Goal: Task Accomplishment & Management: Manage account settings

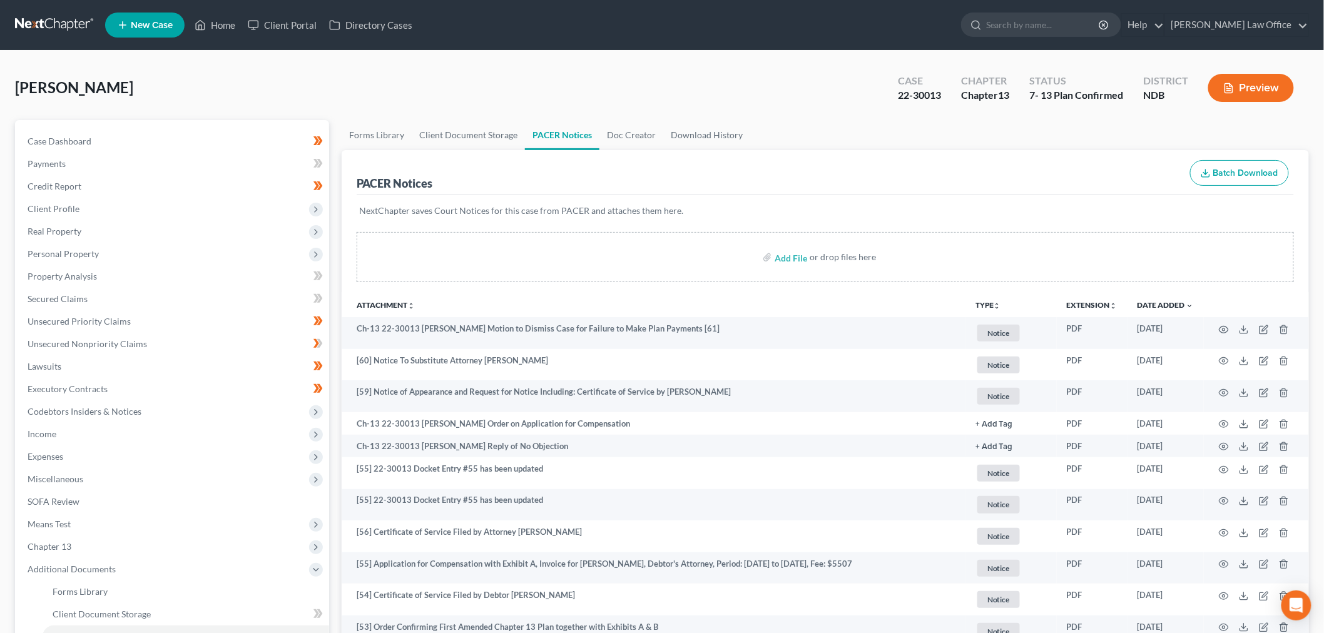
click at [75, 36] on link at bounding box center [55, 25] width 80 height 23
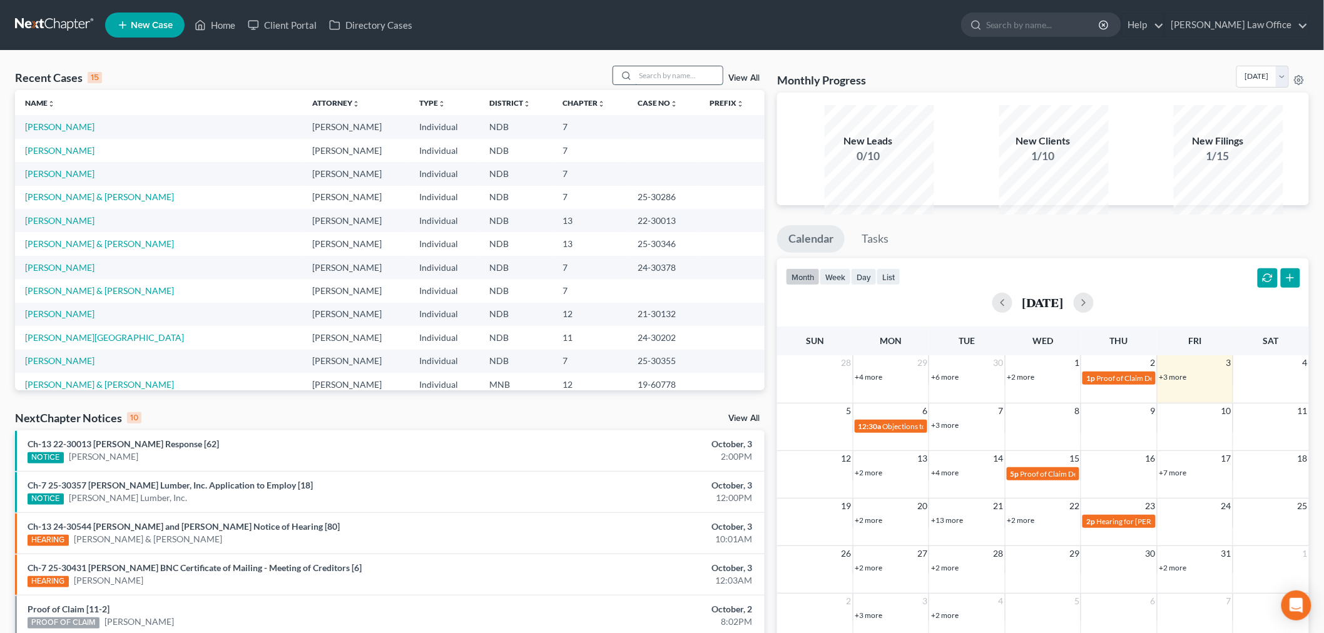
click at [642, 84] on input "search" at bounding box center [679, 75] width 88 height 18
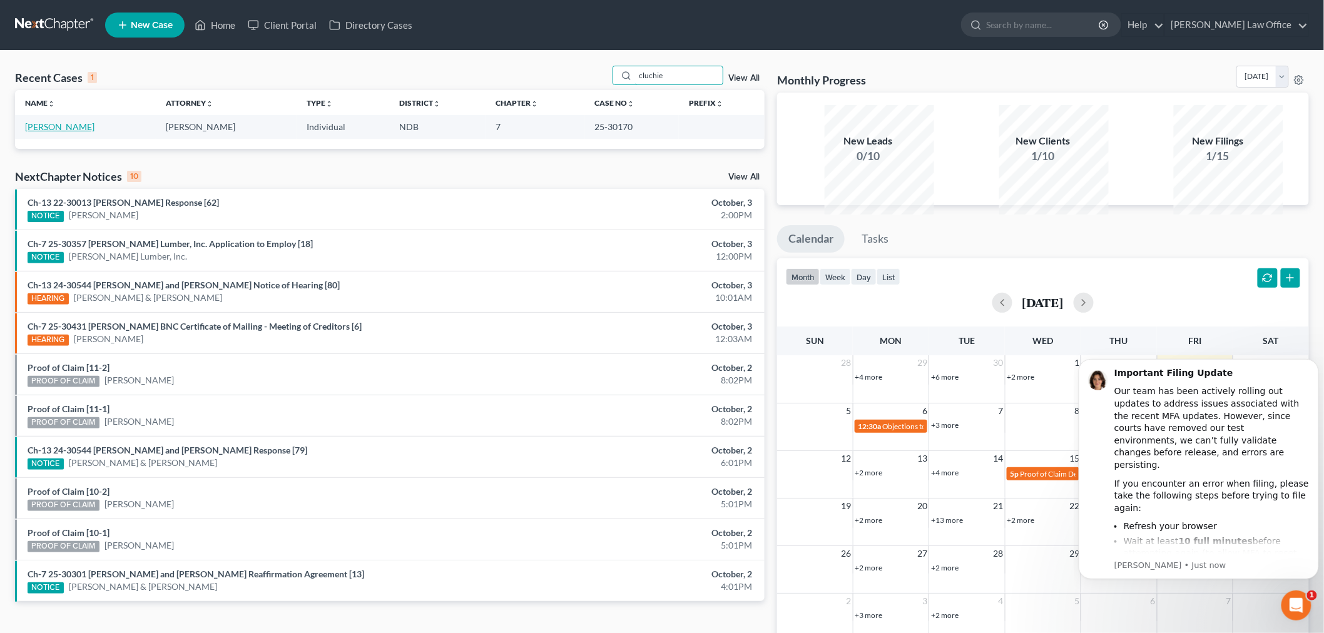
type input "cluchie"
click at [65, 132] on link "Cluchie, Brittney" at bounding box center [59, 126] width 69 height 11
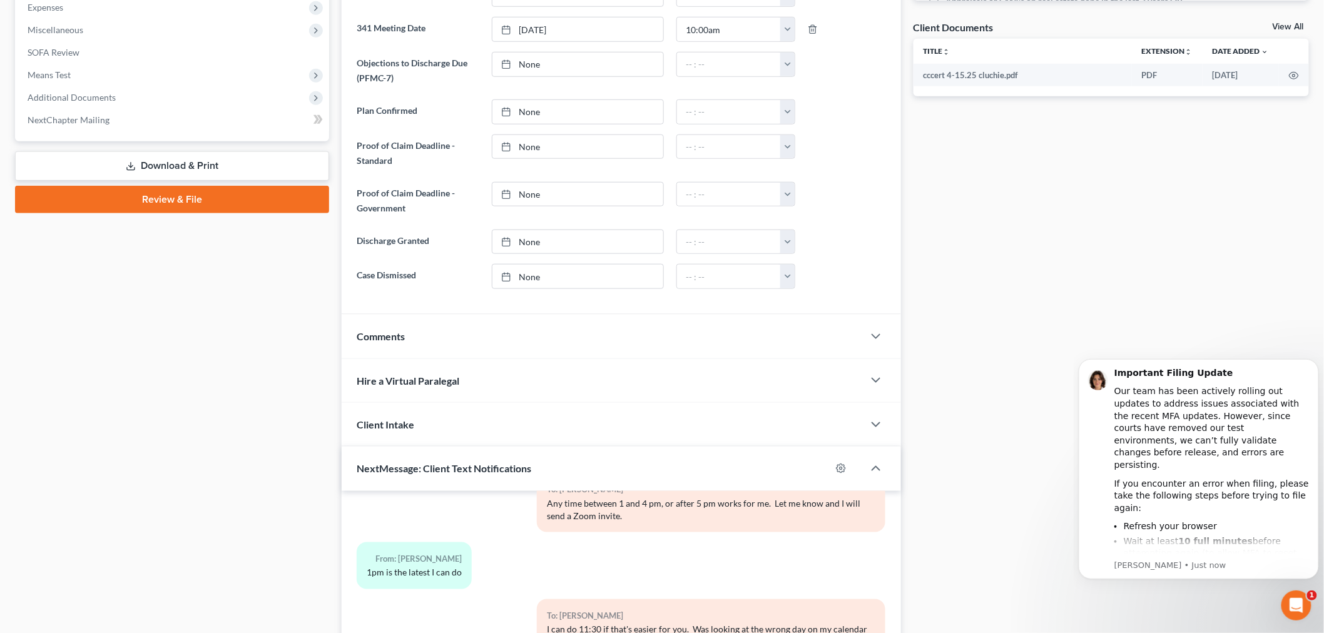
scroll to position [554, 0]
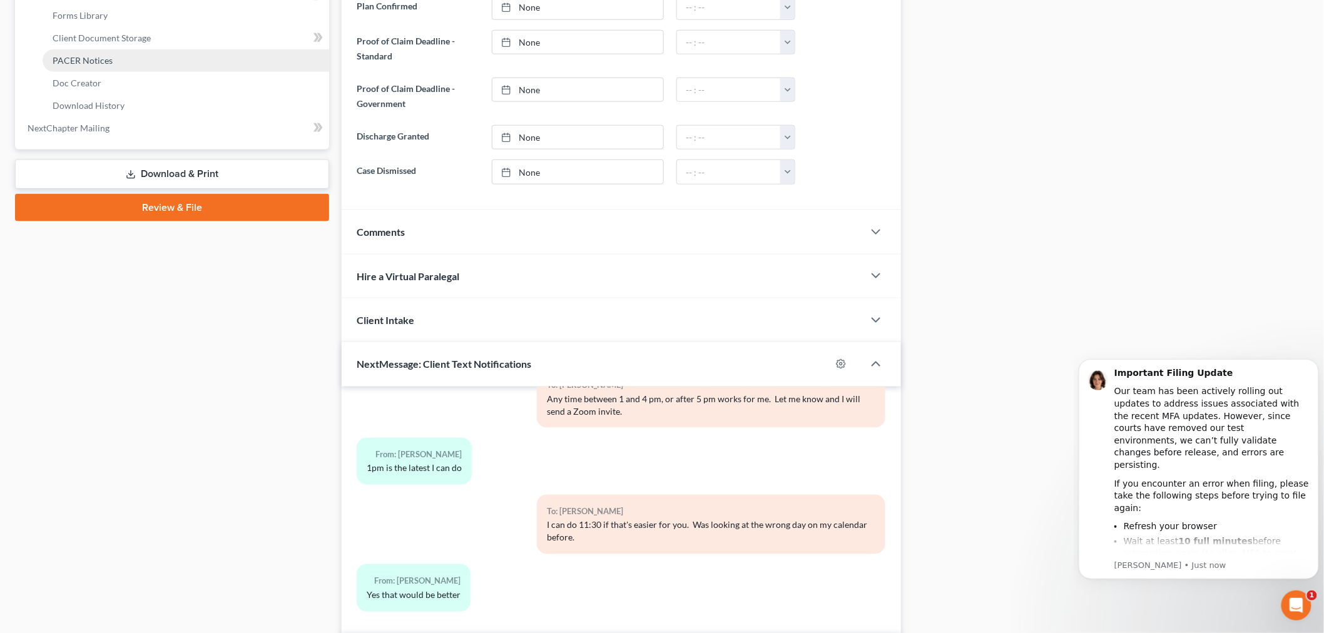
click at [113, 66] on span "PACER Notices" at bounding box center [83, 60] width 60 height 11
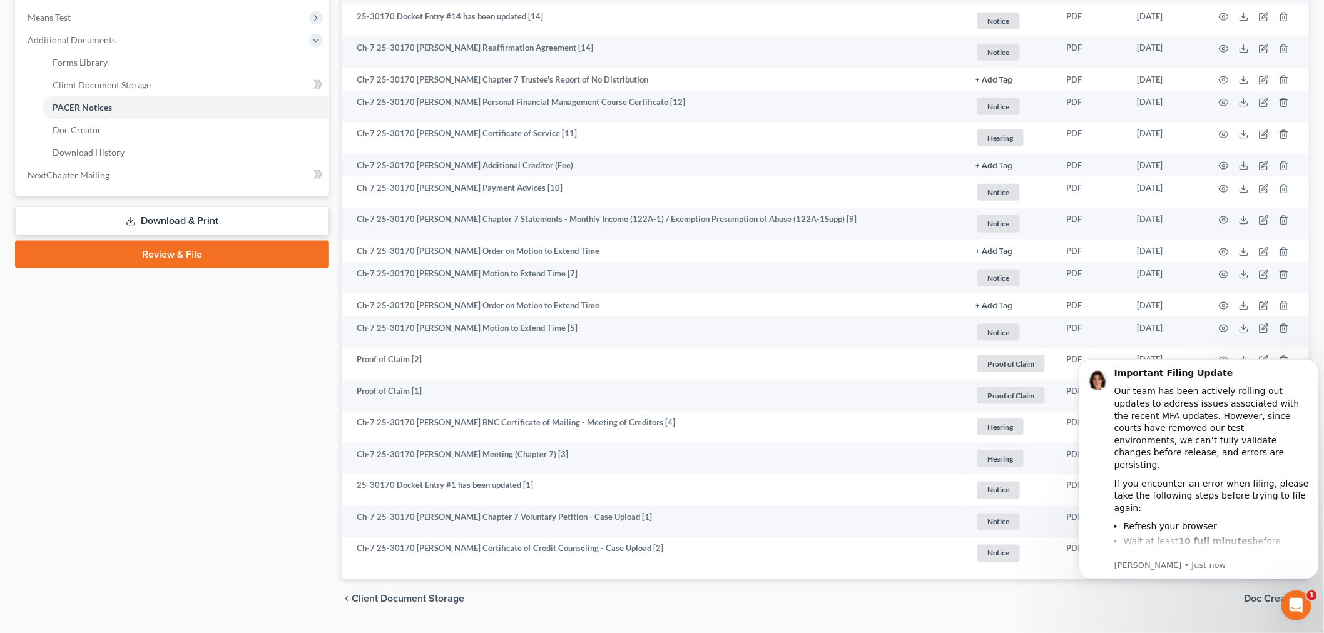
scroll to position [554, 0]
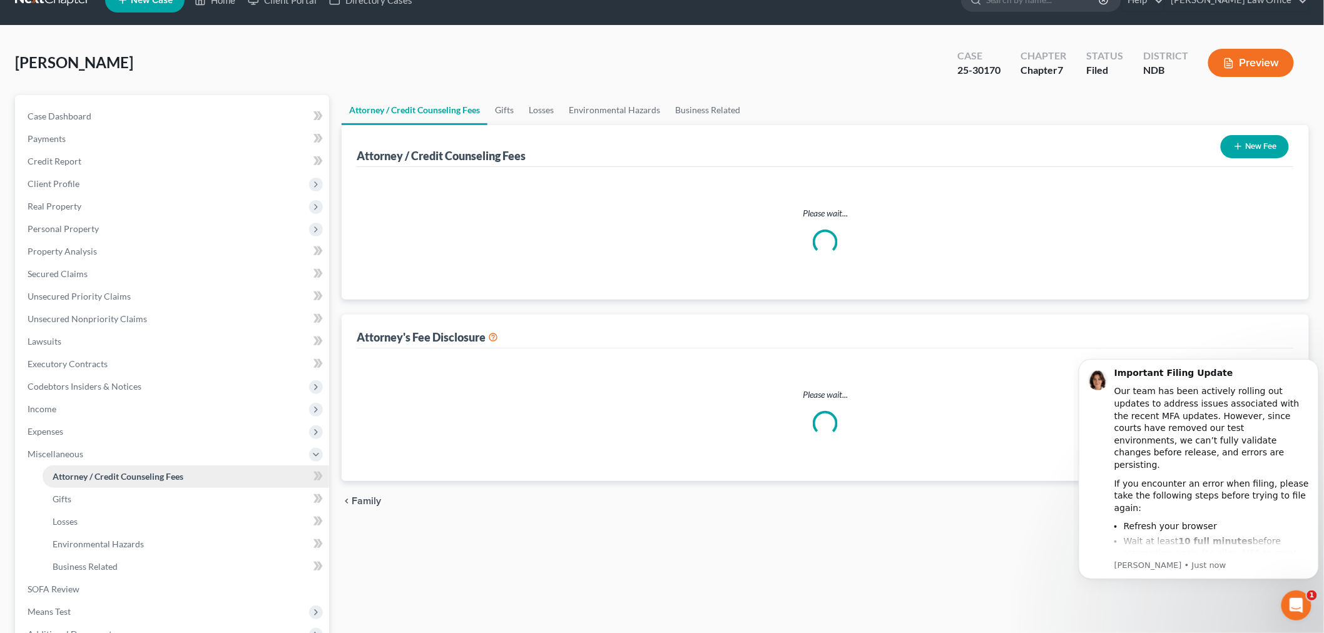
select select "5"
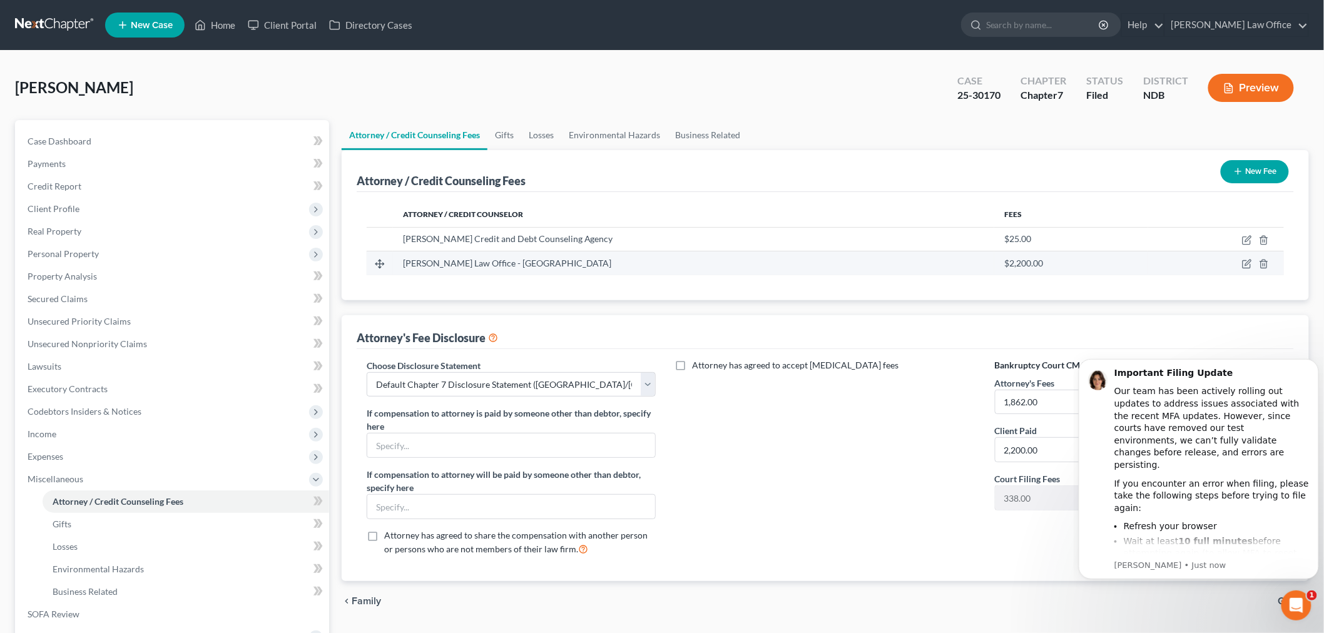
click at [777, 270] on div "Bulie Diaz Law Office - Winona" at bounding box center [694, 263] width 582 height 13
click at [1242, 269] on icon "button" at bounding box center [1247, 264] width 10 height 10
select select "24"
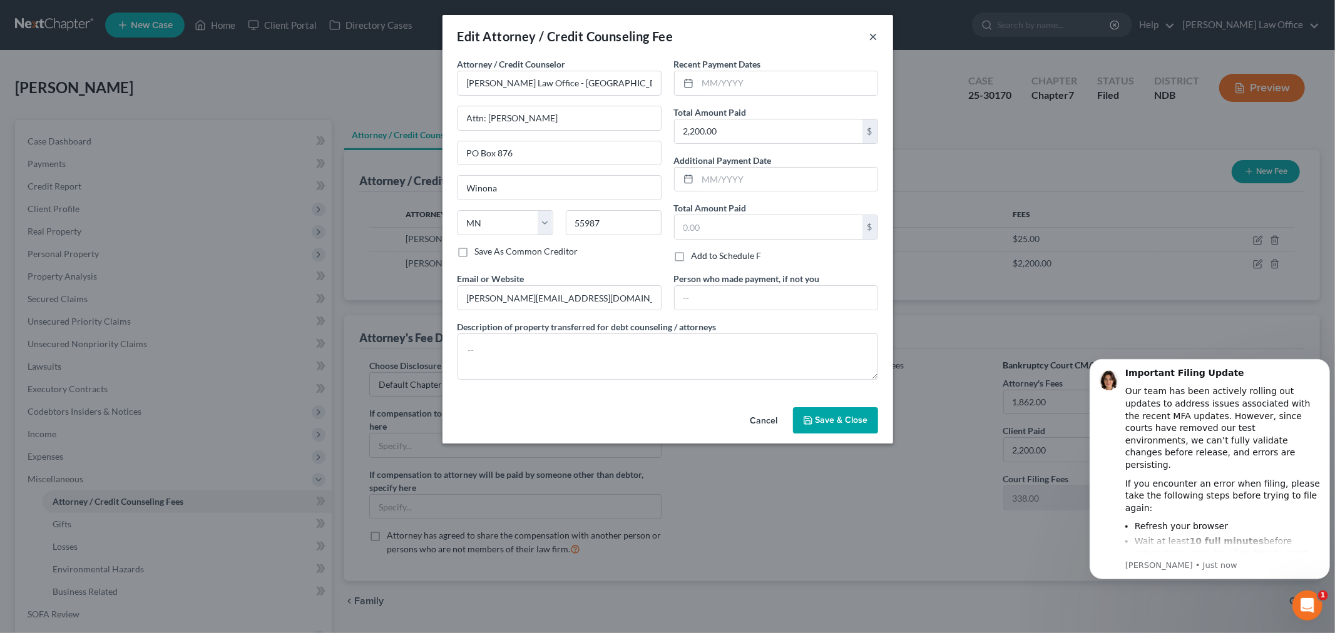
click at [878, 44] on button "×" at bounding box center [873, 36] width 9 height 15
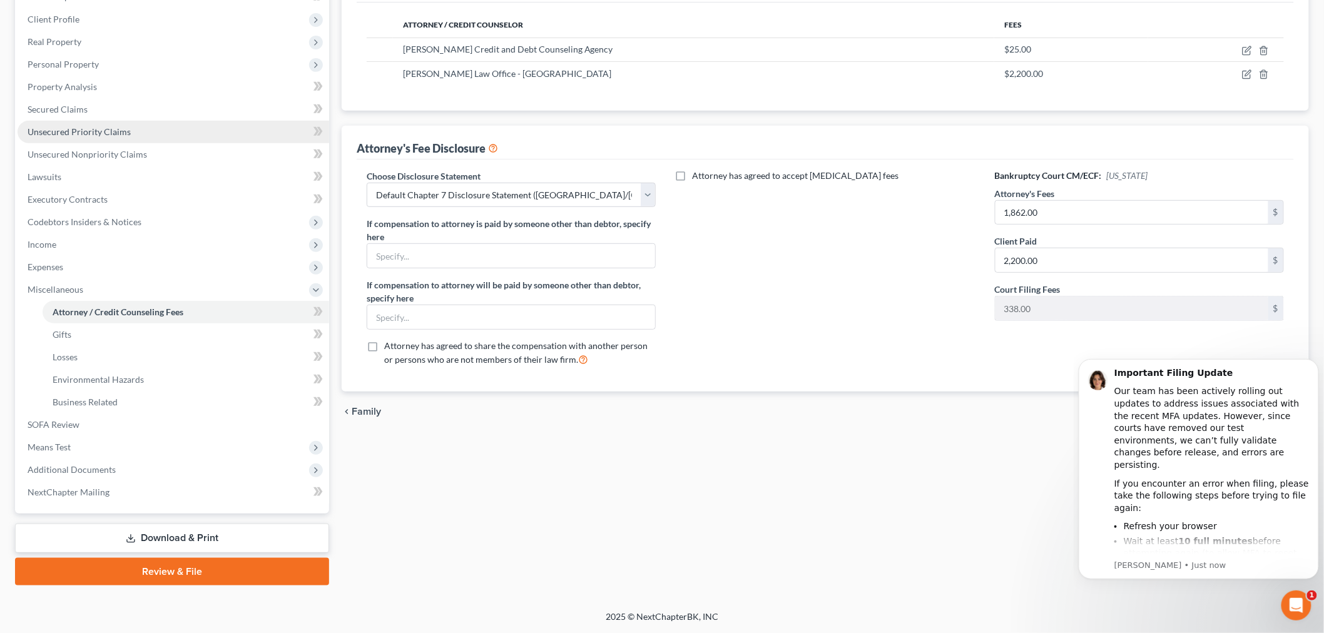
scroll to position [392, 0]
